Goal: Task Accomplishment & Management: Use online tool/utility

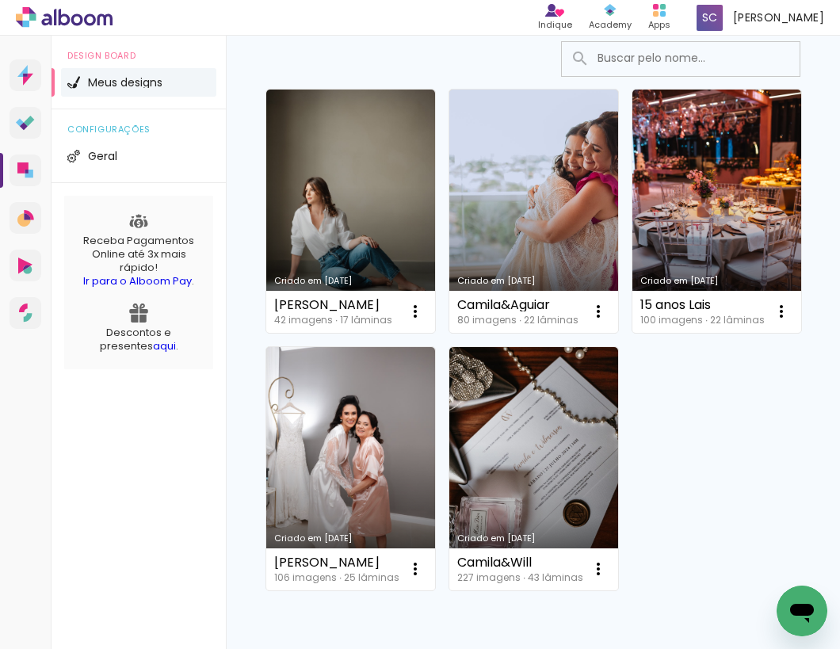
scroll to position [176, 0]
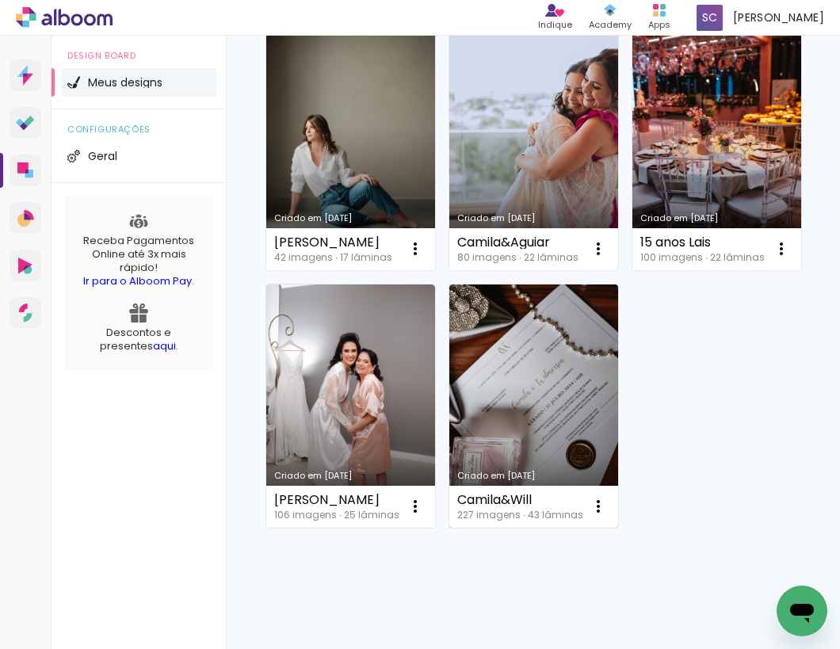
click at [482, 353] on link "Criado em [DATE]" at bounding box center [533, 405] width 169 height 243
